Goal: Task Accomplishment & Management: Manage account settings

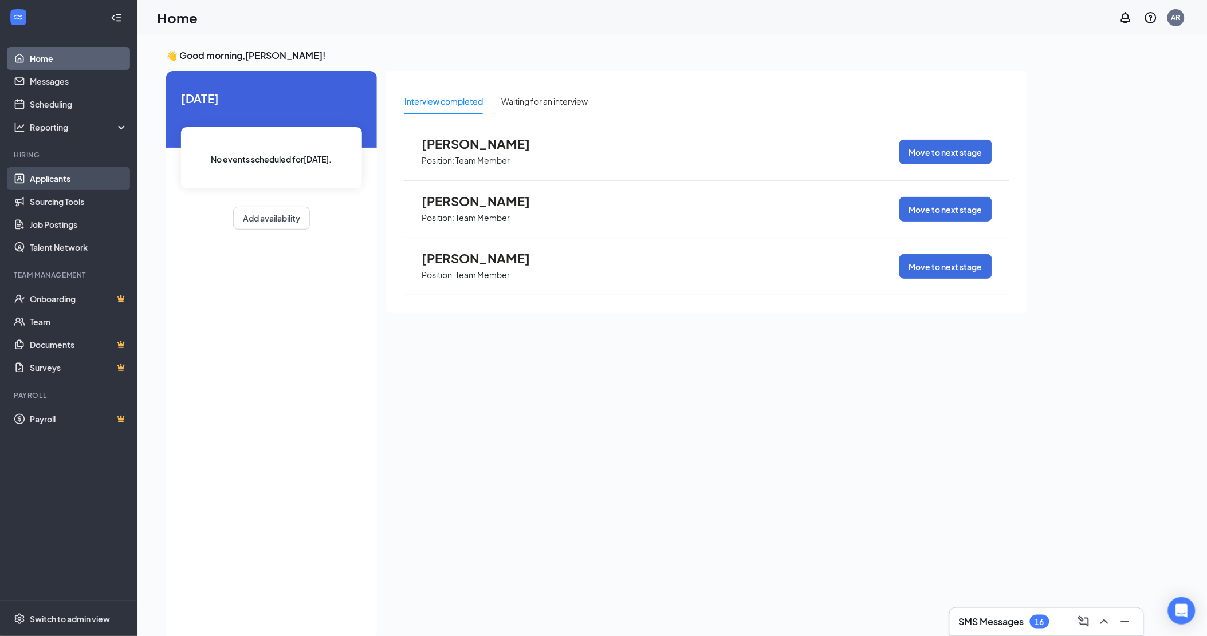
click at [53, 176] on link "Applicants" at bounding box center [79, 178] width 98 height 23
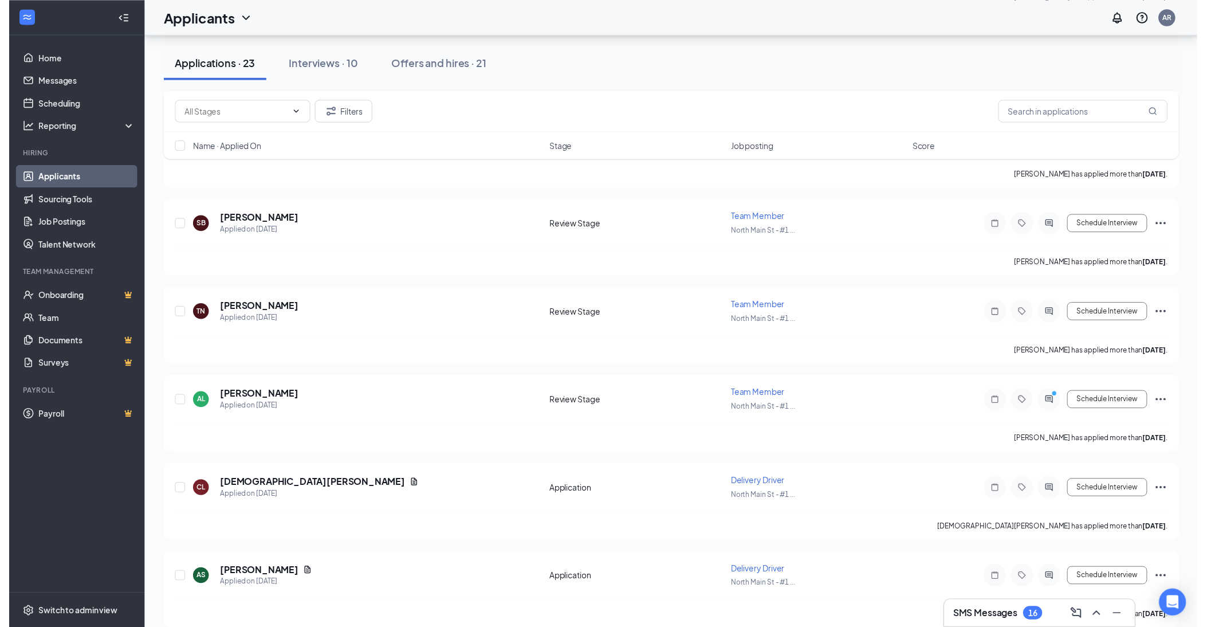
scroll to position [1631, 0]
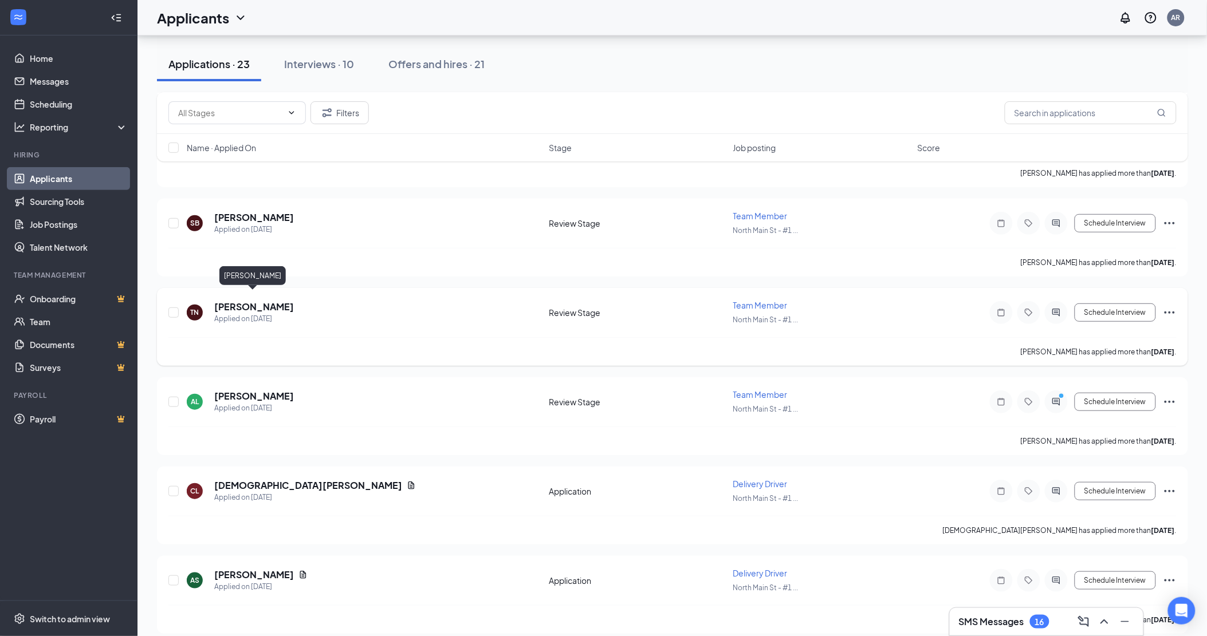
click at [257, 301] on h5 "[PERSON_NAME]" at bounding box center [254, 307] width 80 height 13
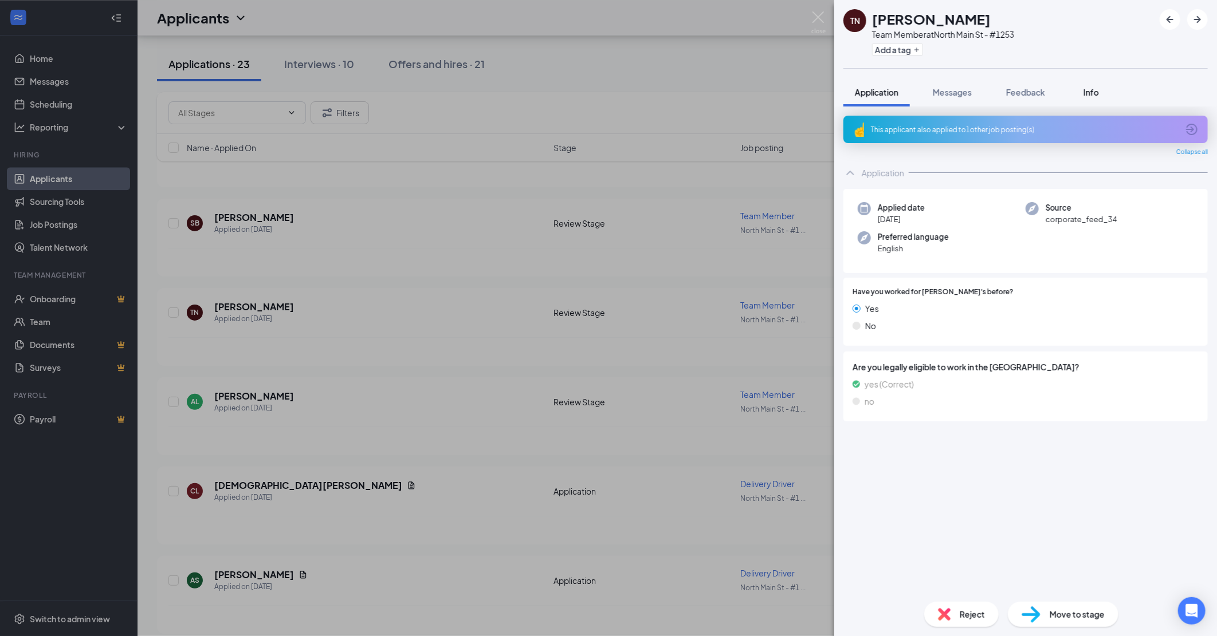
click at [1095, 89] on span "Info" at bounding box center [1090, 92] width 15 height 10
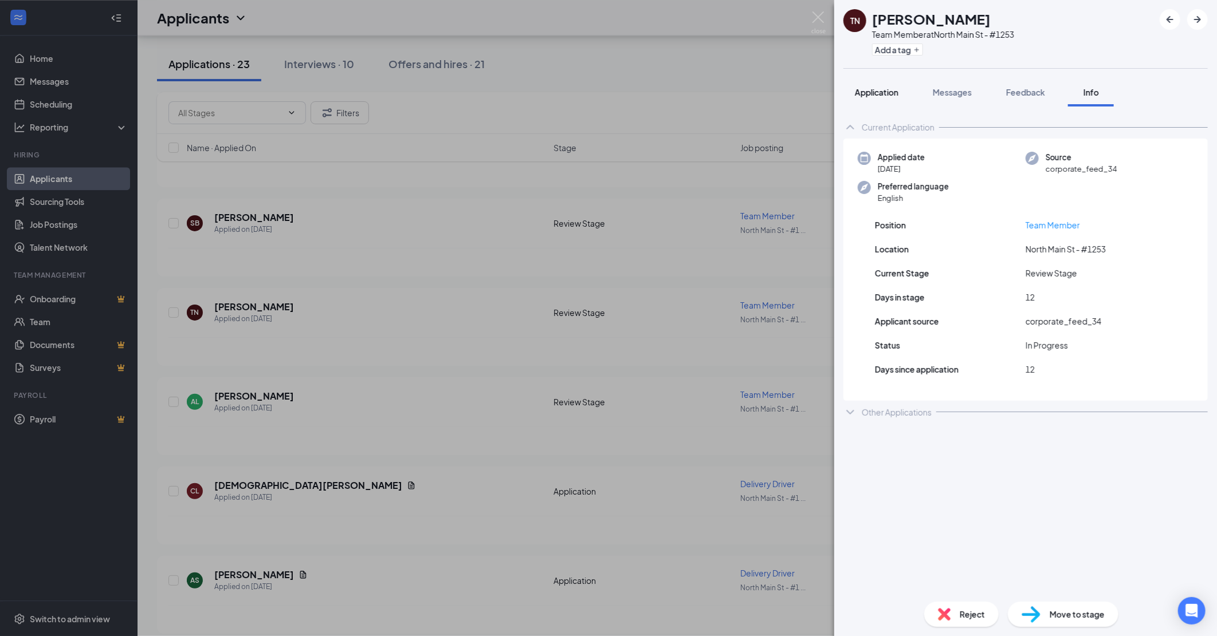
click at [871, 93] on span "Application" at bounding box center [877, 92] width 44 height 10
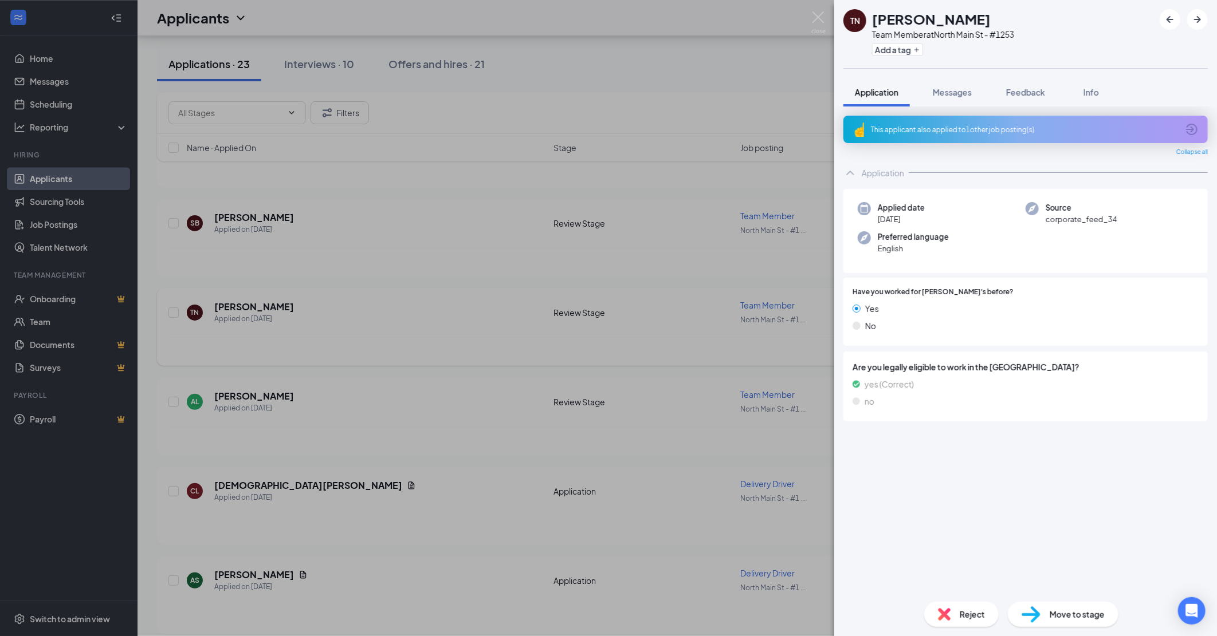
drag, startPoint x: 540, startPoint y: 317, endPoint x: 731, endPoint y: 306, distance: 191.6
click at [539, 317] on div "TN [PERSON_NAME] Team Member at [GEOGRAPHIC_DATA] St - #1253 Add a tag Applicat…" at bounding box center [608, 318] width 1217 height 636
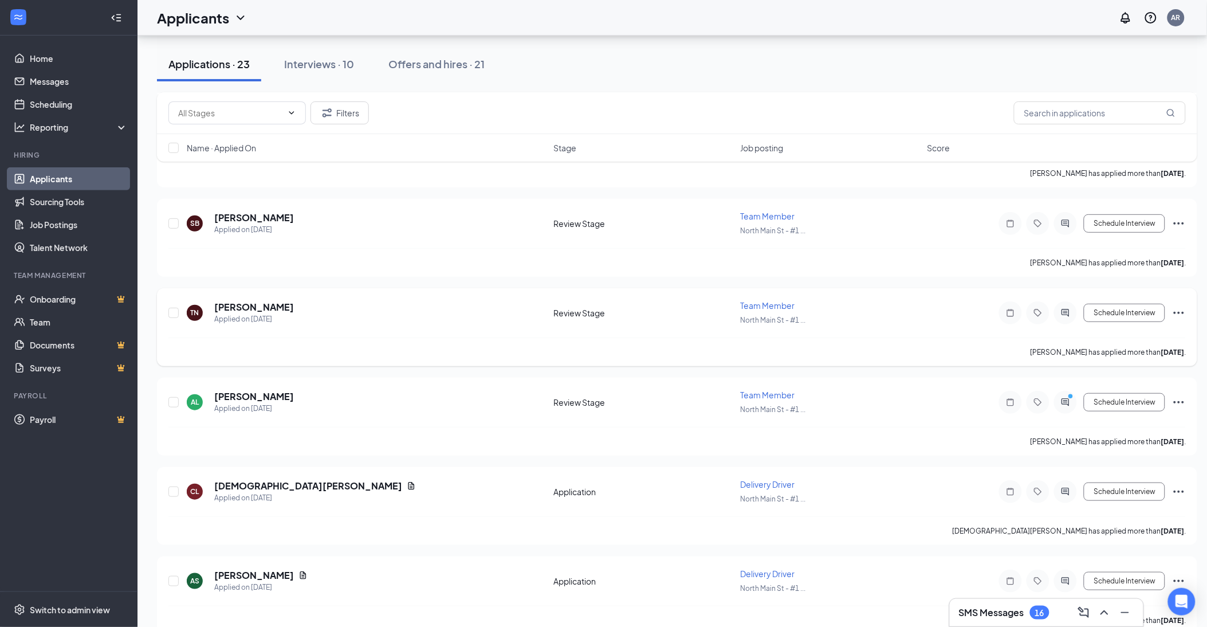
click at [759, 300] on span "Team Member" at bounding box center [767, 305] width 54 height 10
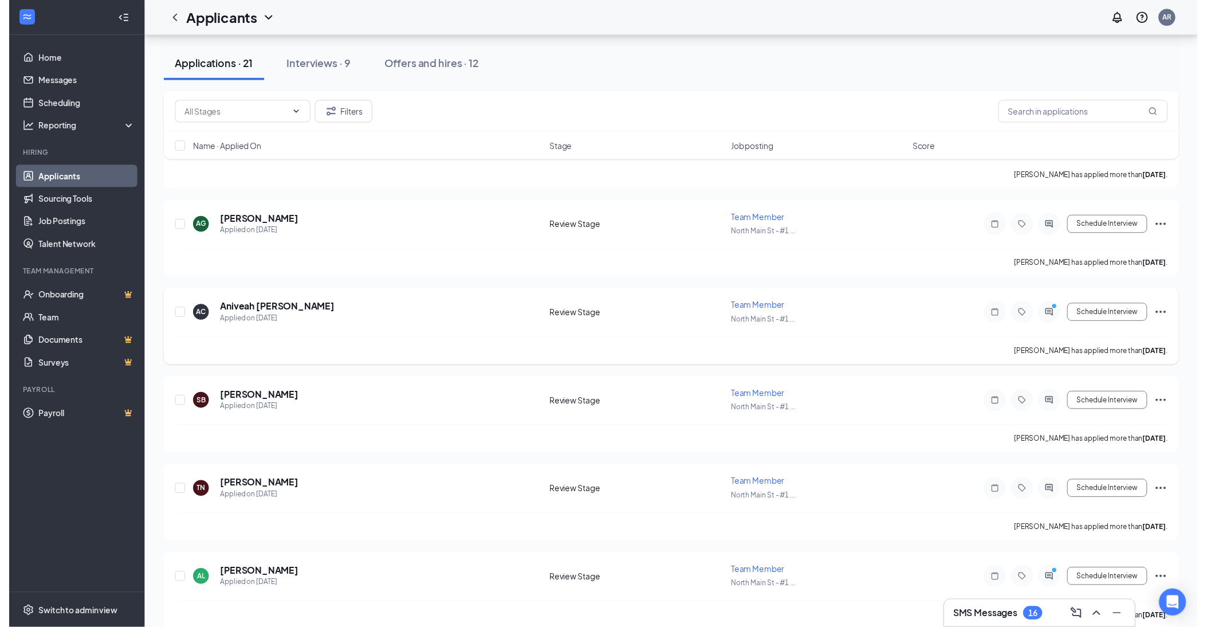
scroll to position [1478, 0]
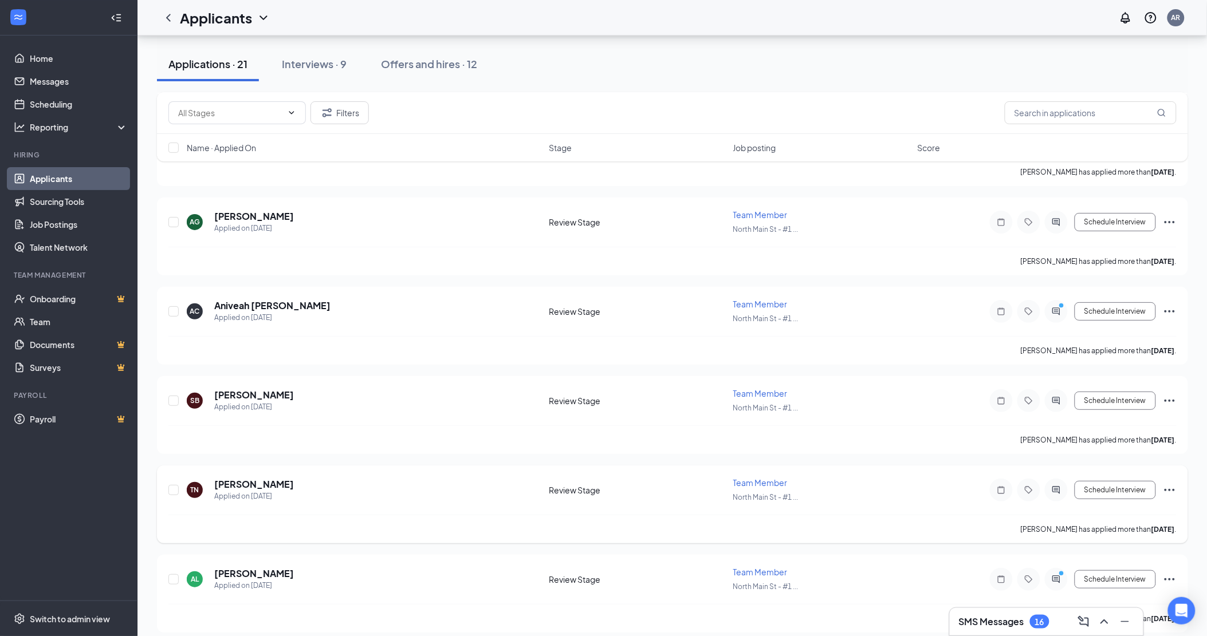
click at [1168, 489] on icon "Ellipses" at bounding box center [1169, 490] width 10 height 2
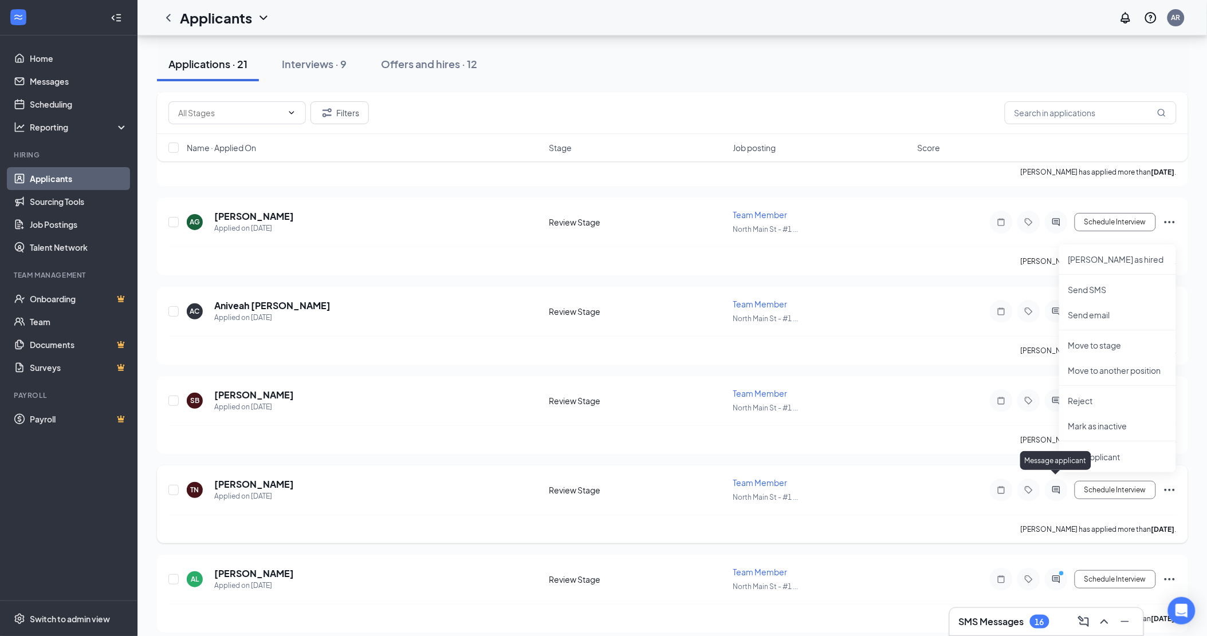
click at [1050, 486] on icon "ActiveChat" at bounding box center [1056, 490] width 14 height 9
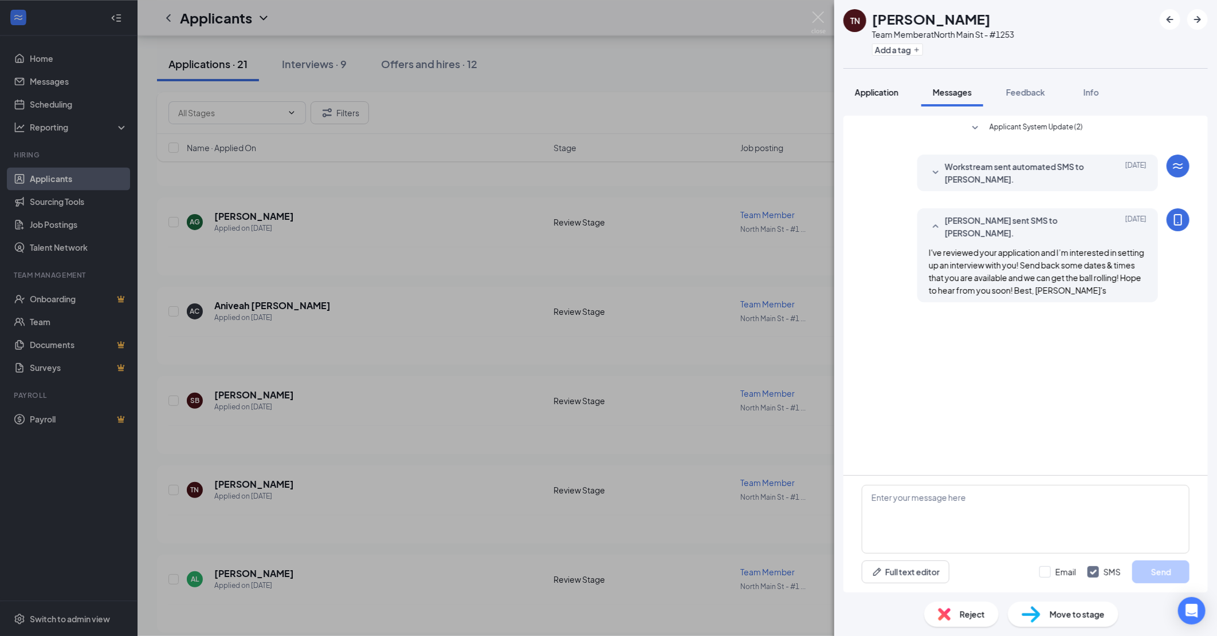
click at [873, 96] on span "Application" at bounding box center [877, 92] width 44 height 10
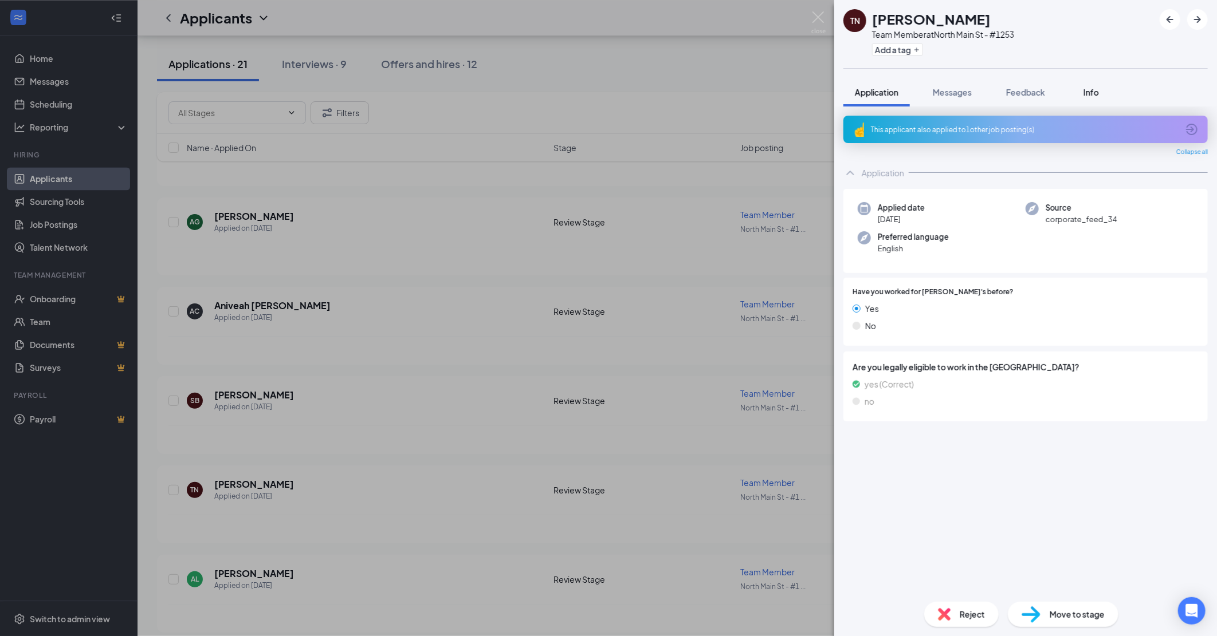
click at [1087, 93] on span "Info" at bounding box center [1090, 92] width 15 height 10
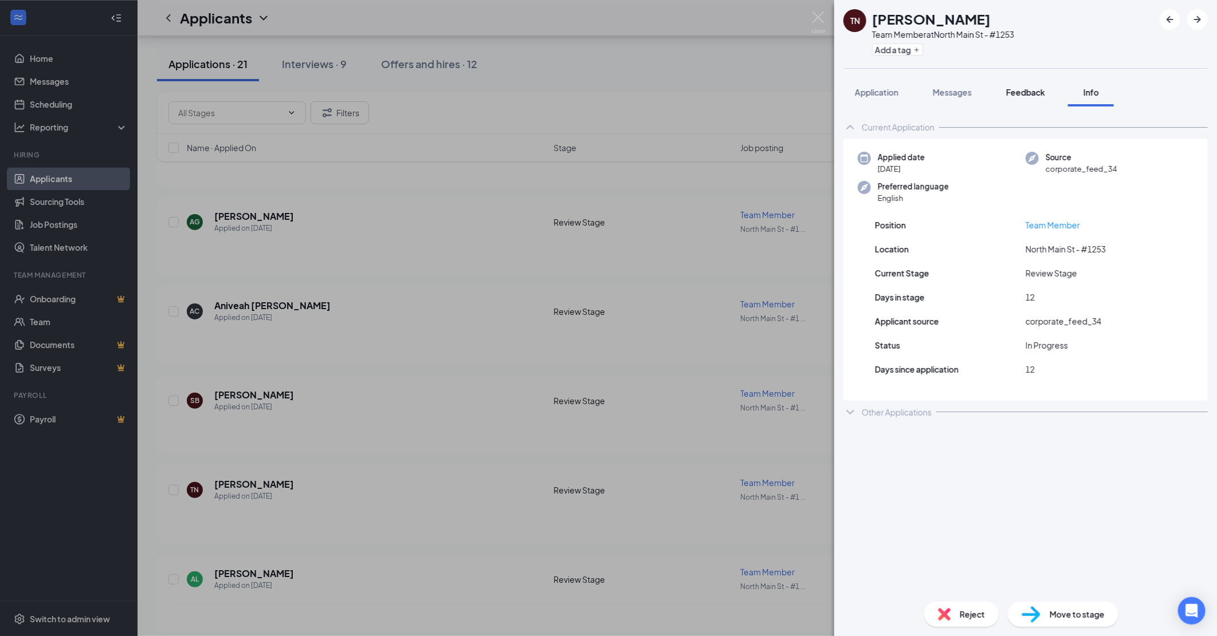
click at [1020, 93] on span "Feedback" at bounding box center [1025, 92] width 39 height 10
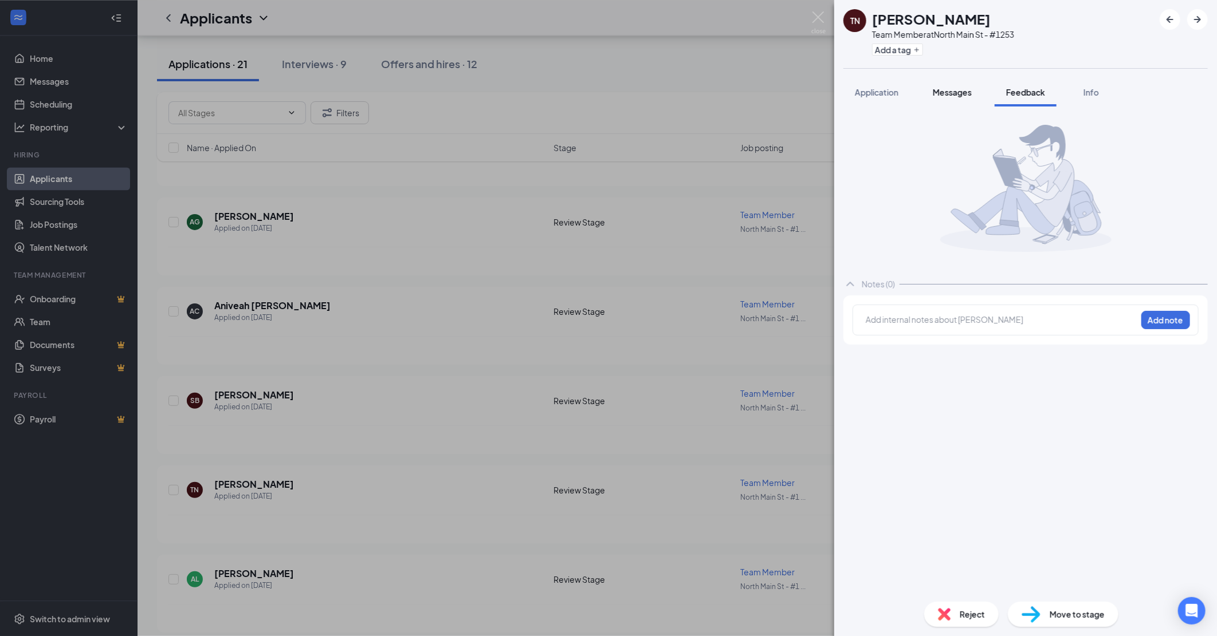
click at [952, 93] on span "Messages" at bounding box center [951, 92] width 39 height 10
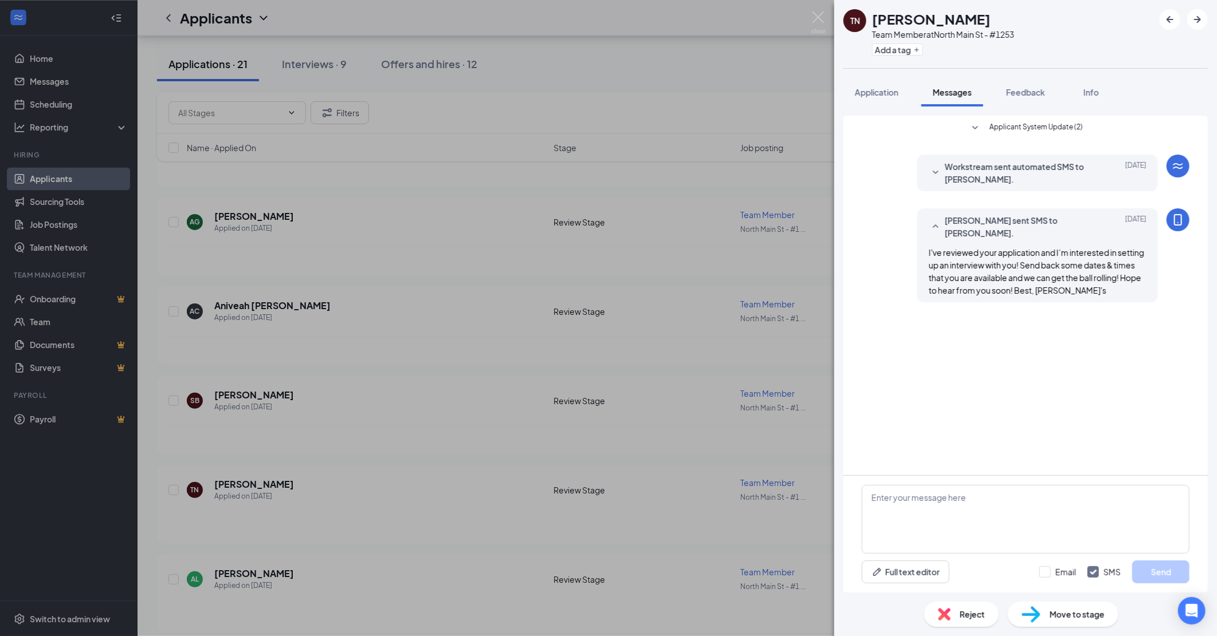
drag, startPoint x: 879, startPoint y: 95, endPoint x: 14, endPoint y: 236, distance: 876.2
click at [878, 93] on span "Application" at bounding box center [877, 92] width 44 height 10
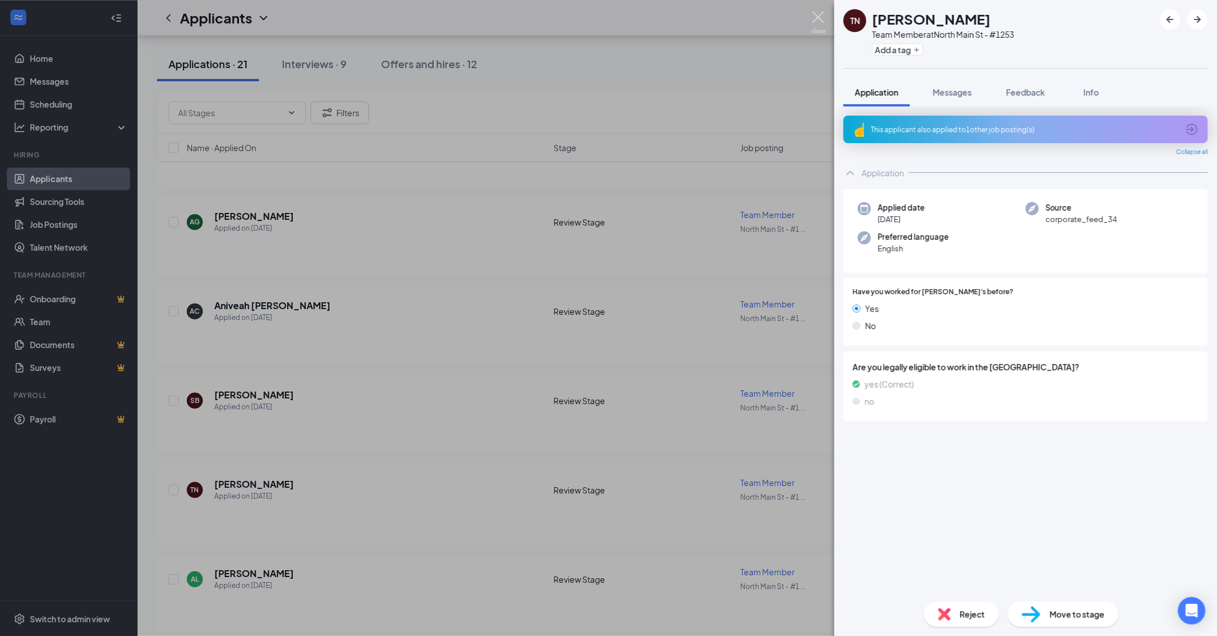
click at [817, 14] on img at bounding box center [818, 22] width 14 height 22
